Goal: Navigation & Orientation: Find specific page/section

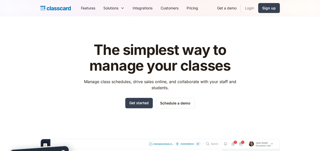
click at [255, 8] on link "Login" at bounding box center [249, 7] width 17 height 11
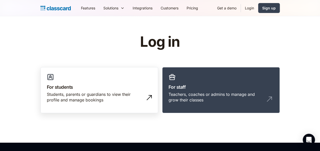
click at [74, 91] on link "For students Students, parents or guardians to view their profile and manage bo…" at bounding box center [100, 90] width 118 height 46
